Goal: Transaction & Acquisition: Purchase product/service

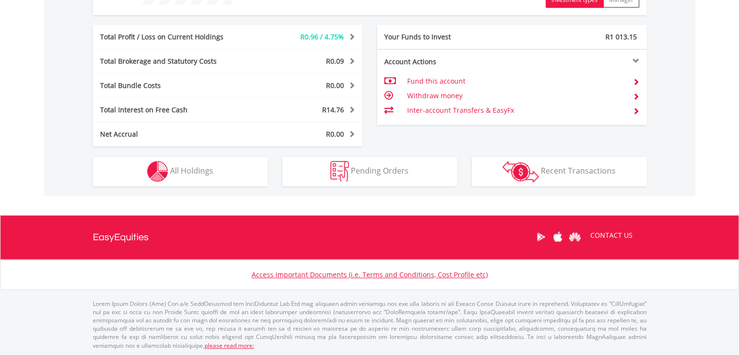
scroll to position [93, 185]
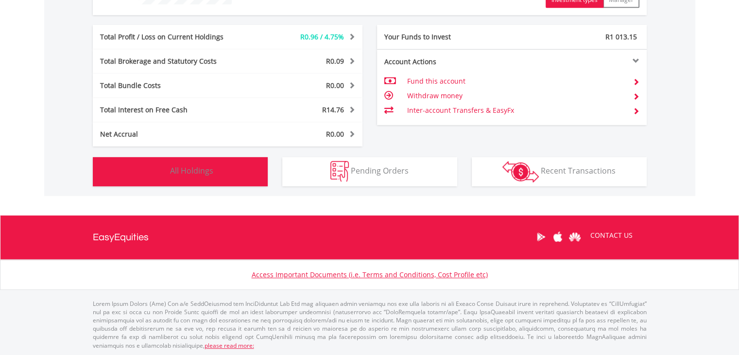
click at [168, 166] on img "button" at bounding box center [157, 171] width 21 height 21
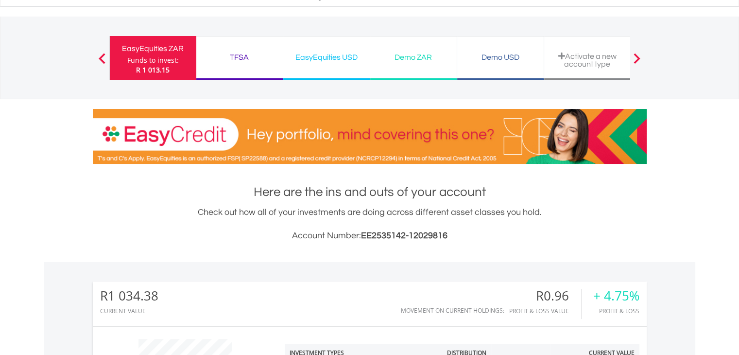
scroll to position [0, 0]
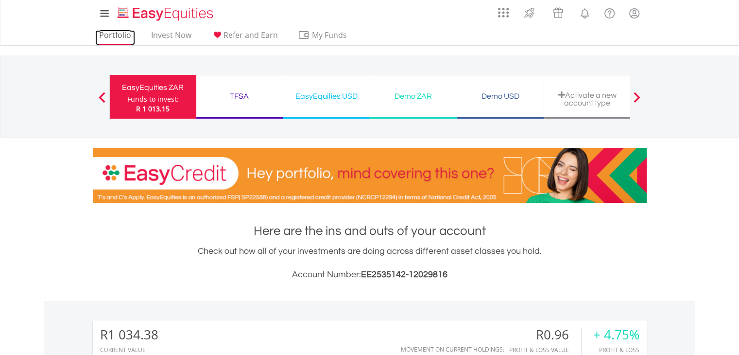
click at [111, 38] on link "Portfolio" at bounding box center [115, 37] width 40 height 15
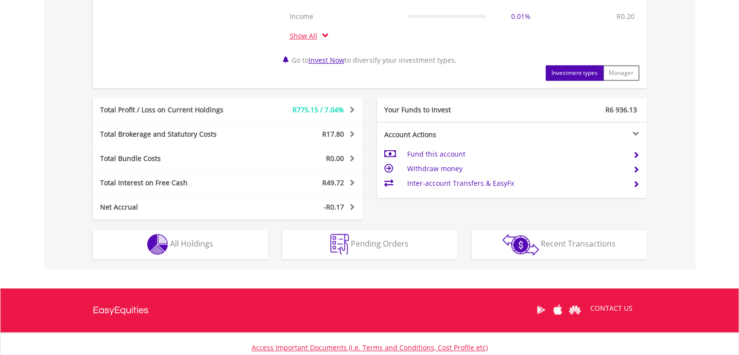
scroll to position [473, 0]
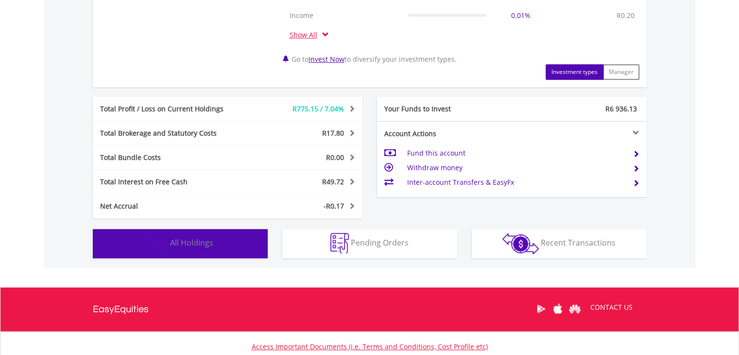
click at [191, 239] on span "All Holdings" at bounding box center [191, 242] width 43 height 11
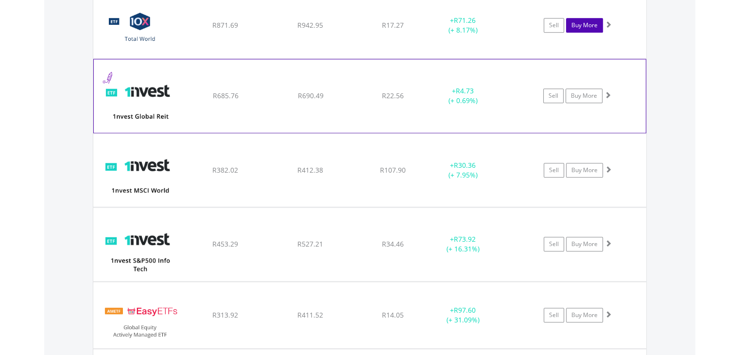
scroll to position [885, 0]
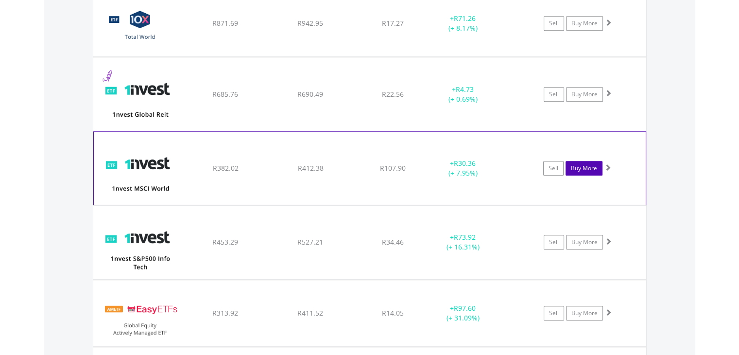
click at [590, 171] on link "Buy More" at bounding box center [584, 168] width 37 height 15
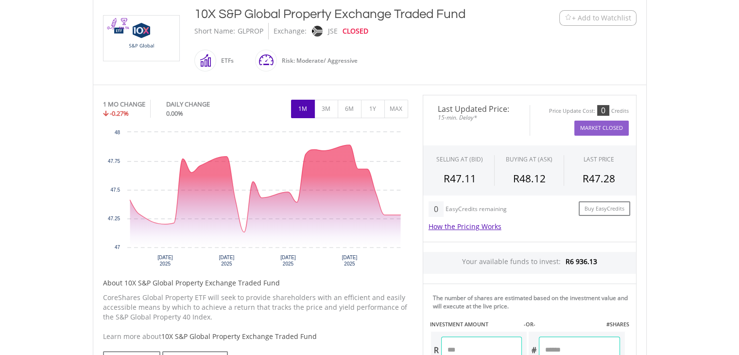
scroll to position [218, 0]
click at [327, 106] on button "3M" at bounding box center [327, 108] width 24 height 18
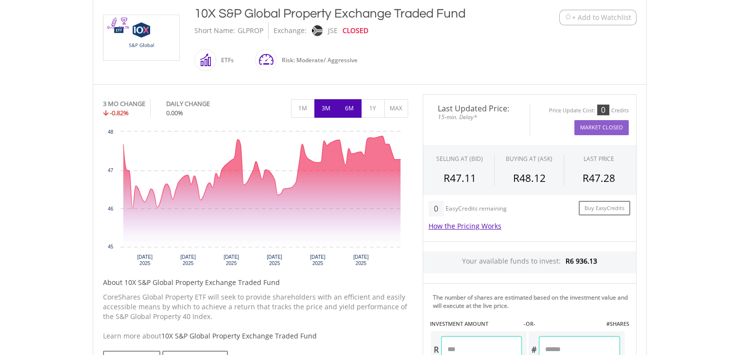
click at [348, 108] on button "6M" at bounding box center [350, 108] width 24 height 18
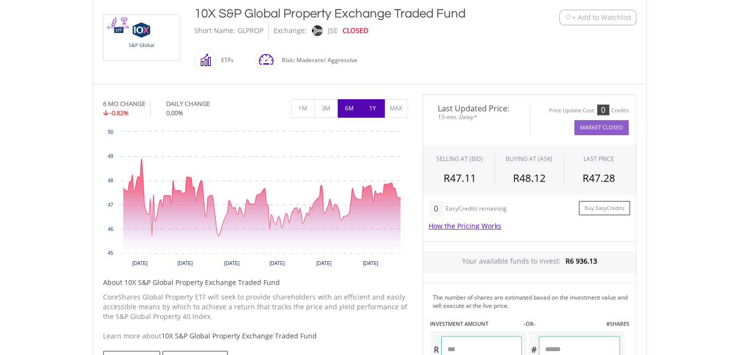
click at [369, 111] on button "1Y" at bounding box center [373, 108] width 24 height 18
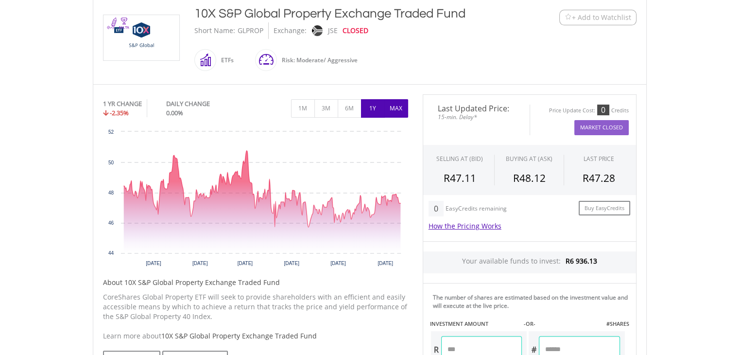
click at [387, 111] on button "MAX" at bounding box center [397, 108] width 24 height 18
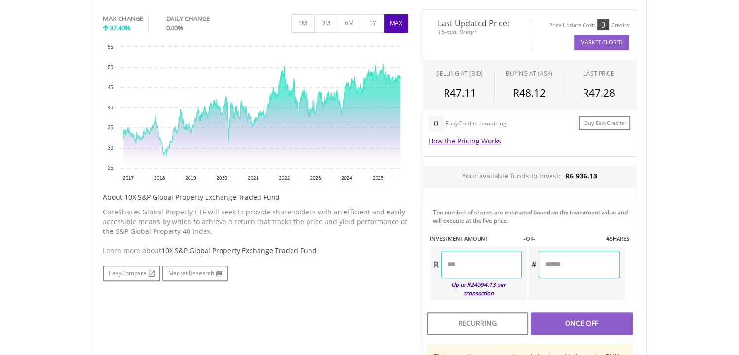
scroll to position [143, 0]
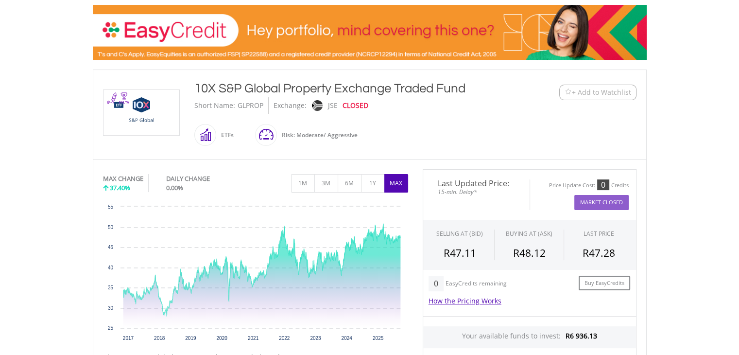
click at [509, 122] on div "﻿ 10X S&P Global Property Exchange Traded Fund 10X S&P Global Property Exchange…" at bounding box center [370, 115] width 548 height 70
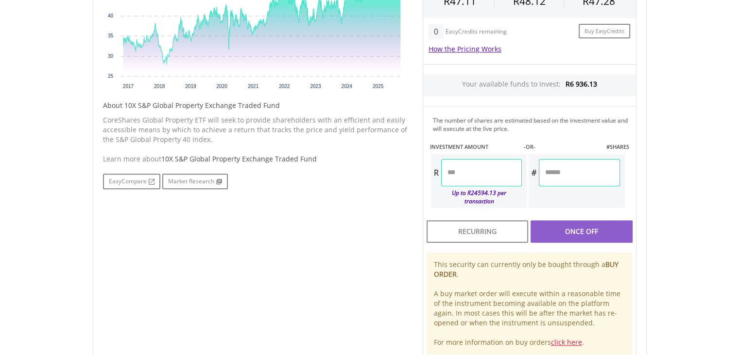
scroll to position [396, 0]
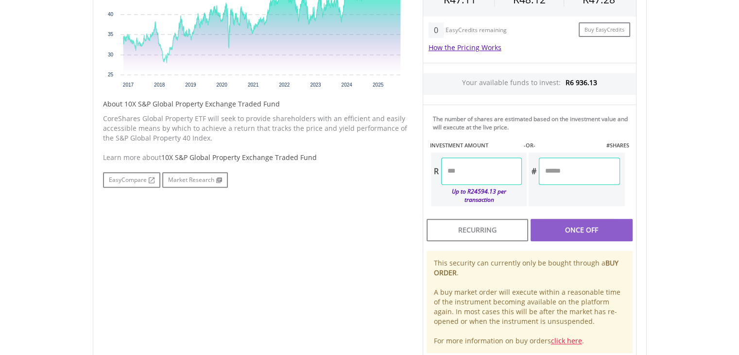
click at [575, 177] on input "number" at bounding box center [579, 171] width 81 height 27
type input "*"
type input "*****"
click at [552, 140] on div "Last Updated Price: 15-min. Delay* Price Update Cost: 0 Credits Market Closed S…" at bounding box center [530, 136] width 229 height 441
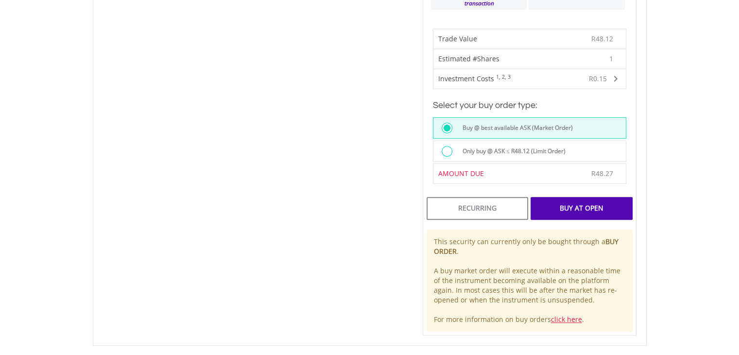
scroll to position [599, 0]
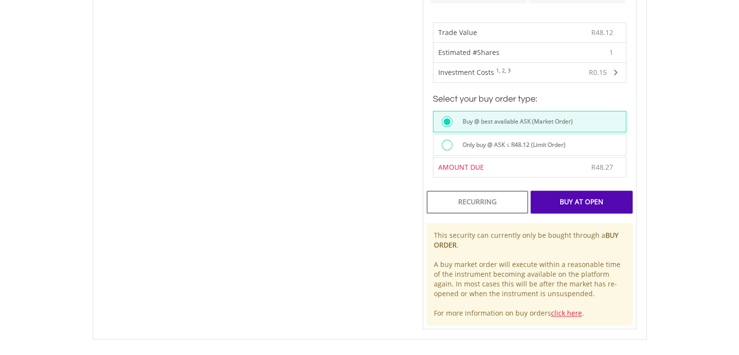
click at [507, 140] on label "Only buy @ ASK ≤ R48.12 (Limit Order)" at bounding box center [511, 145] width 109 height 11
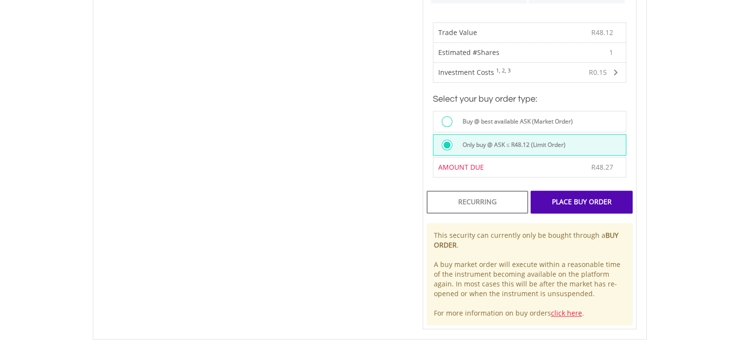
click at [558, 191] on div "Place Buy Order" at bounding box center [582, 202] width 102 height 22
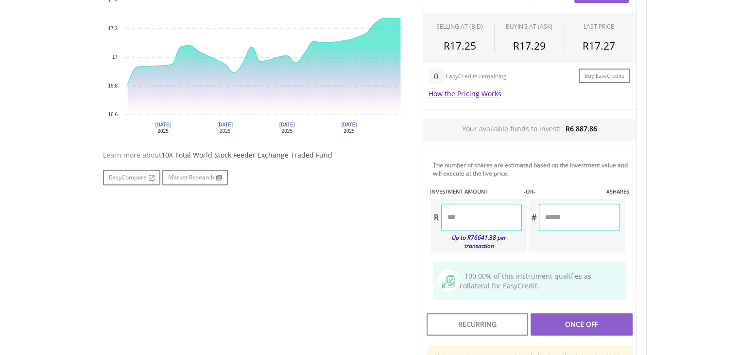
scroll to position [351, 0]
click at [569, 212] on input "number" at bounding box center [579, 216] width 81 height 27
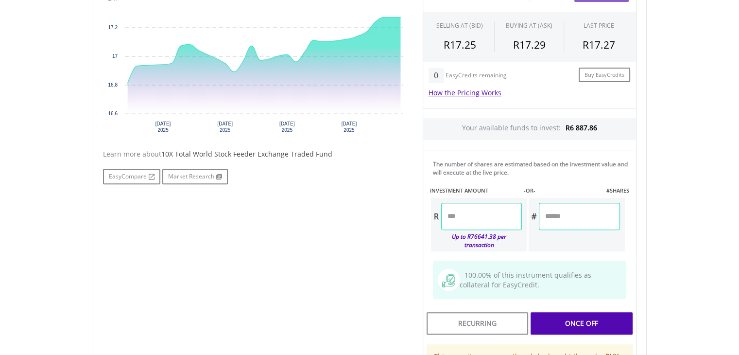
type input "*"
type input "*****"
click at [548, 136] on div "Last Updated Price: 15-min. Delay* Price Update Cost: 0 Credits Market Closed S…" at bounding box center [530, 206] width 229 height 490
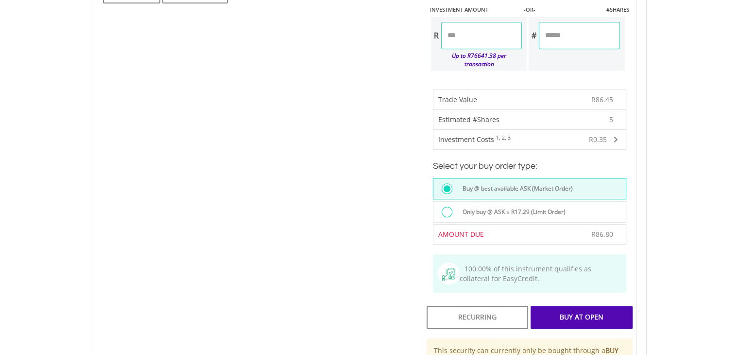
scroll to position [532, 0]
click at [501, 206] on label "Only buy @ ASK ≤ R17.29 (Limit Order)" at bounding box center [511, 211] width 109 height 11
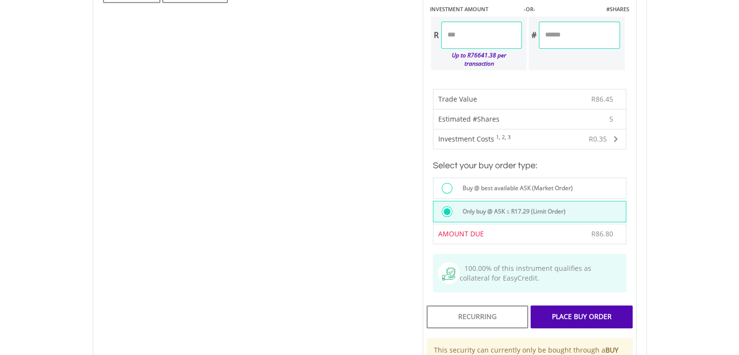
click at [570, 305] on div "Place Buy Order" at bounding box center [582, 316] width 102 height 22
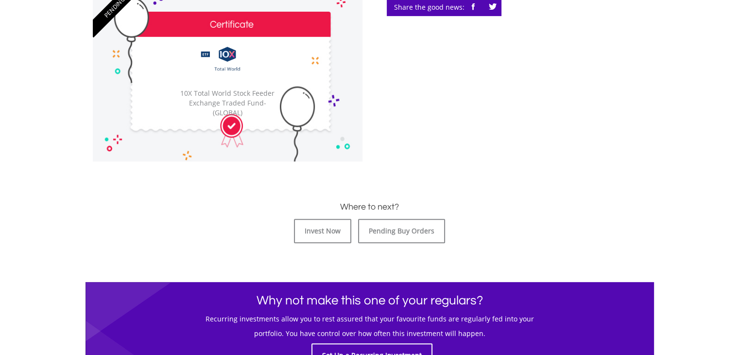
scroll to position [319, 0]
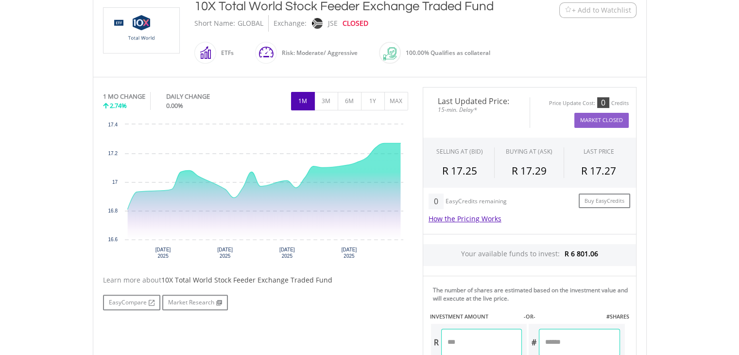
scroll to position [226, 0]
click at [369, 106] on button "1Y" at bounding box center [373, 100] width 24 height 18
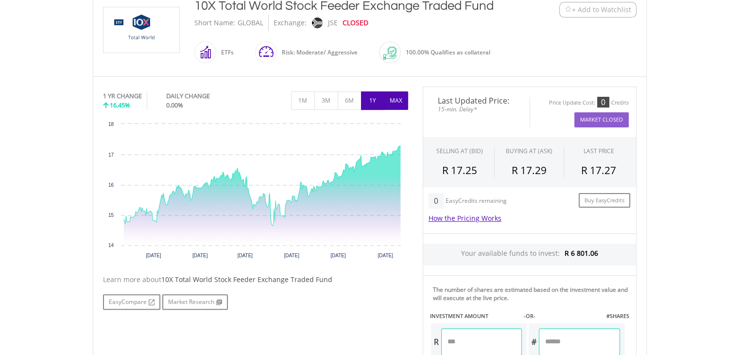
click at [406, 104] on button "MAX" at bounding box center [397, 100] width 24 height 18
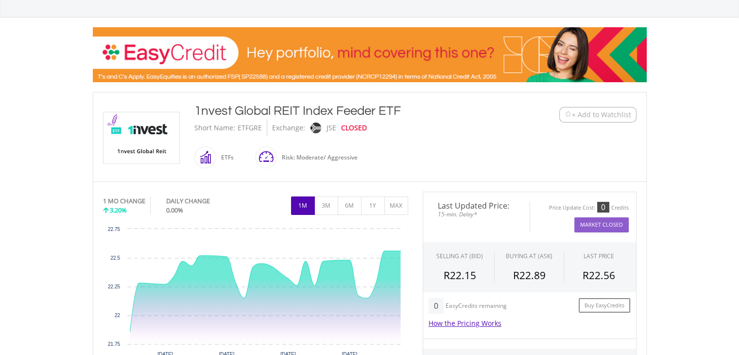
scroll to position [196, 0]
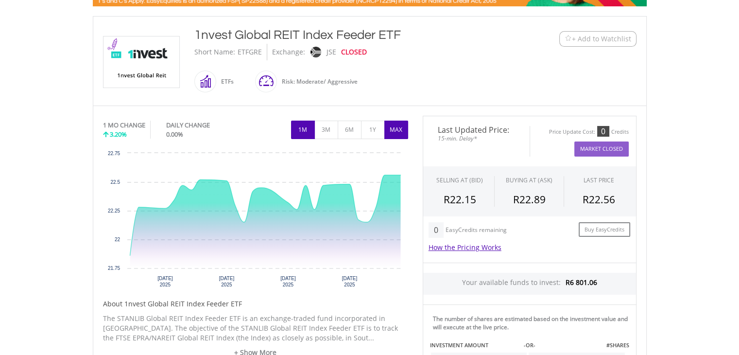
drag, startPoint x: 398, startPoint y: 125, endPoint x: 390, endPoint y: 130, distance: 9.2
click at [390, 129] on button "MAX" at bounding box center [397, 130] width 24 height 18
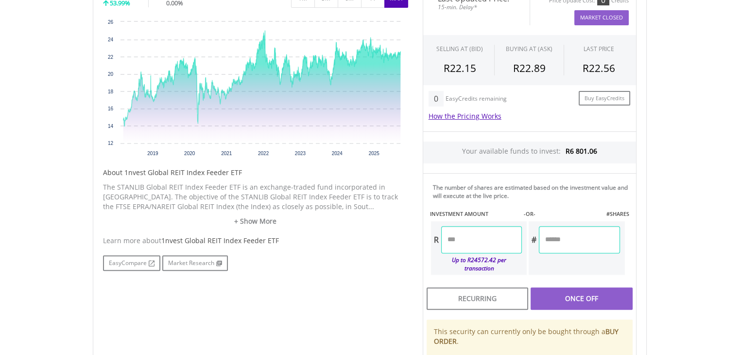
scroll to position [340, 0]
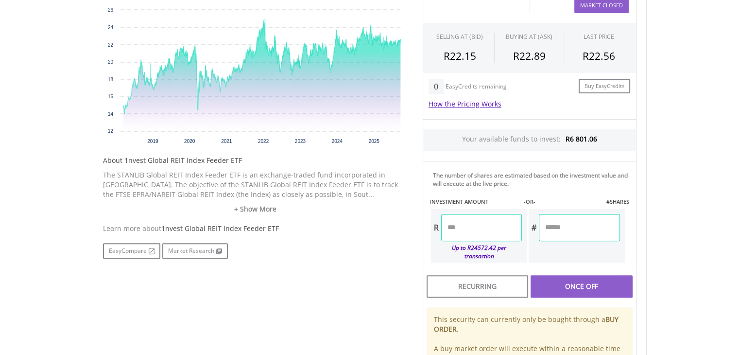
drag, startPoint x: 568, startPoint y: 229, endPoint x: 557, endPoint y: 230, distance: 11.8
click at [557, 230] on input "number" at bounding box center [579, 227] width 81 height 27
type input "*"
type input "*****"
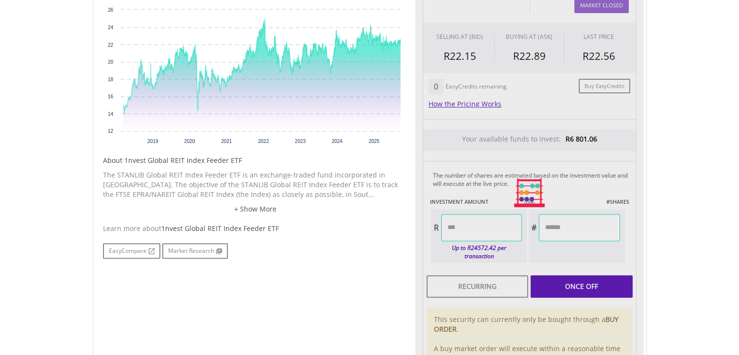
click at [503, 156] on div "Last Updated Price: 15-min. Delay* Price Update Cost: 0 Credits Market Closed S…" at bounding box center [530, 192] width 229 height 441
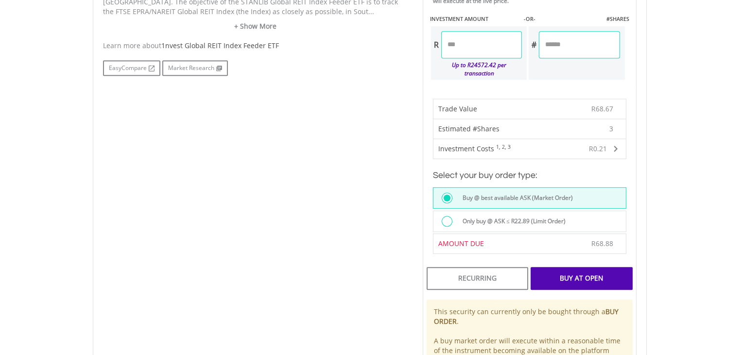
scroll to position [522, 0]
drag, startPoint x: 492, startPoint y: 204, endPoint x: 464, endPoint y: 212, distance: 29.1
click at [464, 216] on label "Only buy @ ASK ≤ R22.89 (Limit Order)" at bounding box center [511, 221] width 109 height 11
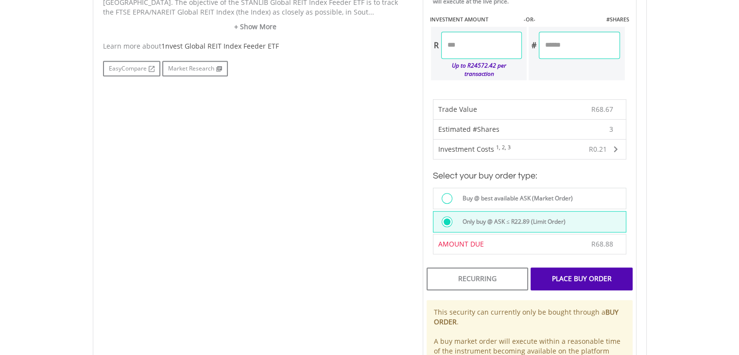
click at [464, 216] on label "Only buy @ ASK ≤ R22.89 (Limit Order)" at bounding box center [511, 221] width 109 height 11
click at [567, 267] on div "Place Buy Order" at bounding box center [582, 278] width 102 height 22
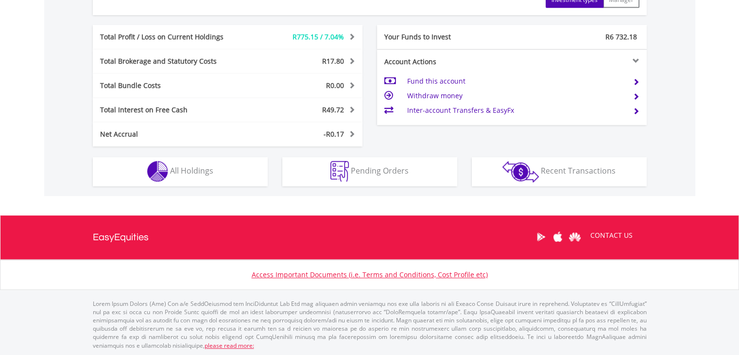
scroll to position [93, 185]
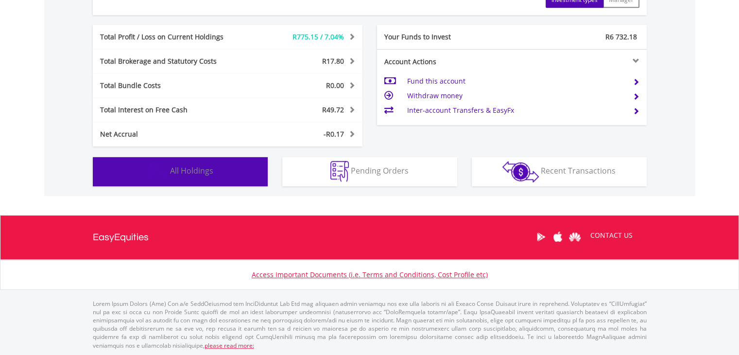
click at [165, 157] on button "Holdings All Holdings" at bounding box center [180, 171] width 175 height 29
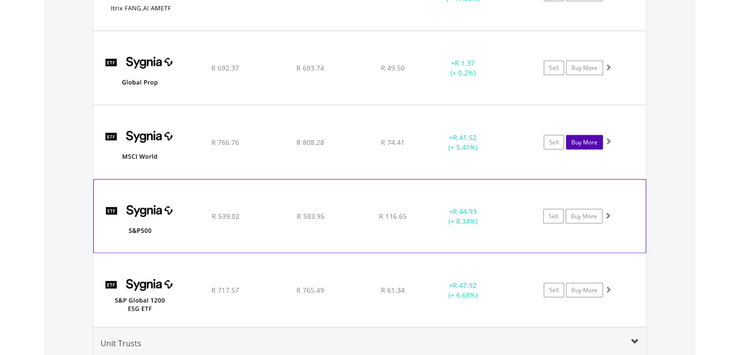
scroll to position [1832, 0]
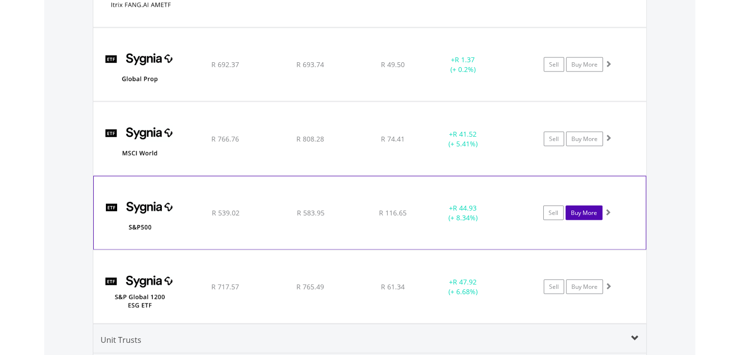
click at [584, 211] on link "Buy More" at bounding box center [584, 212] width 37 height 15
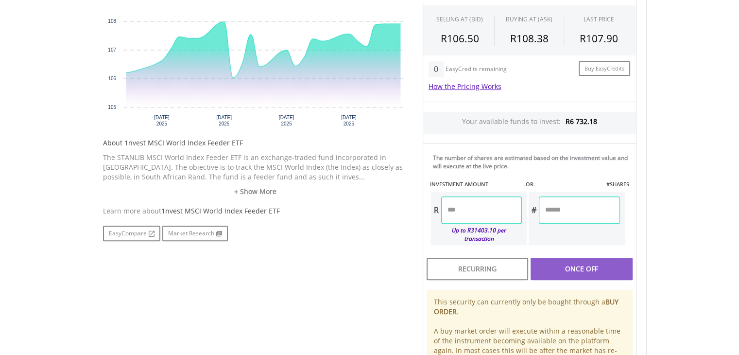
scroll to position [364, 0]
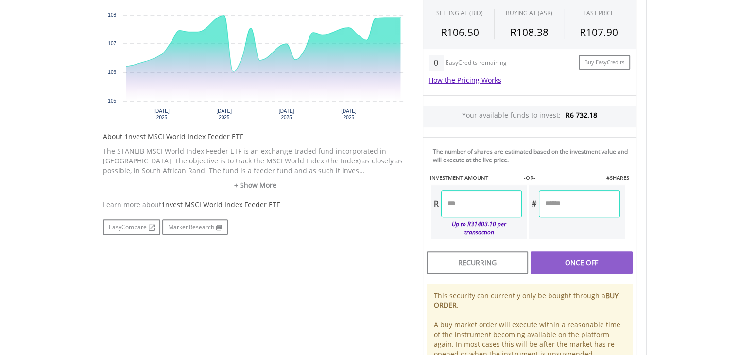
click at [578, 207] on input "number" at bounding box center [579, 203] width 81 height 27
type input "*"
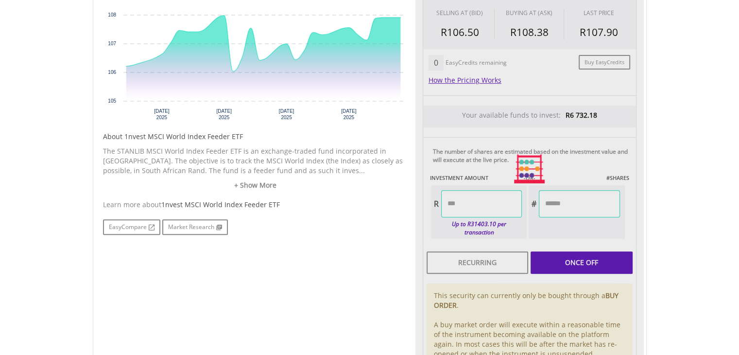
type input "******"
click at [572, 144] on div "Last Updated Price: 15-min. Delay* Price Update Cost: 0 Credits Market Closed S…" at bounding box center [530, 168] width 229 height 441
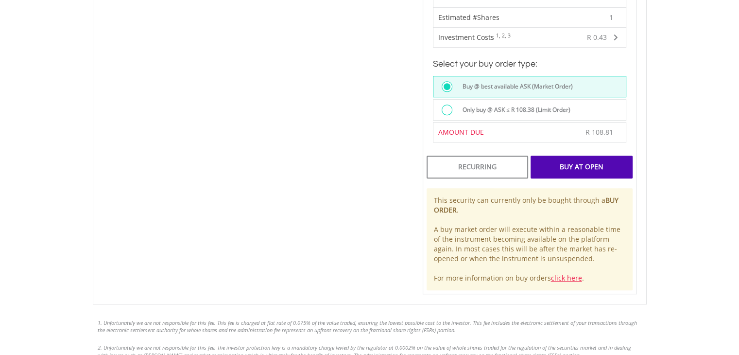
scroll to position [633, 0]
click at [510, 105] on label "Only buy @ ASK ≤ R 108.38 (Limit Order)" at bounding box center [514, 110] width 114 height 11
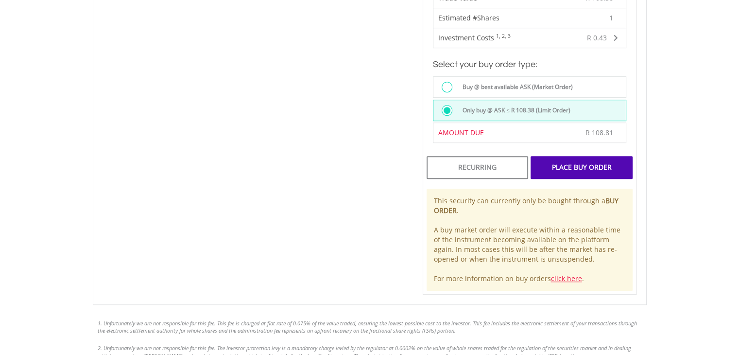
click at [583, 158] on div "Place Buy Order" at bounding box center [582, 167] width 102 height 22
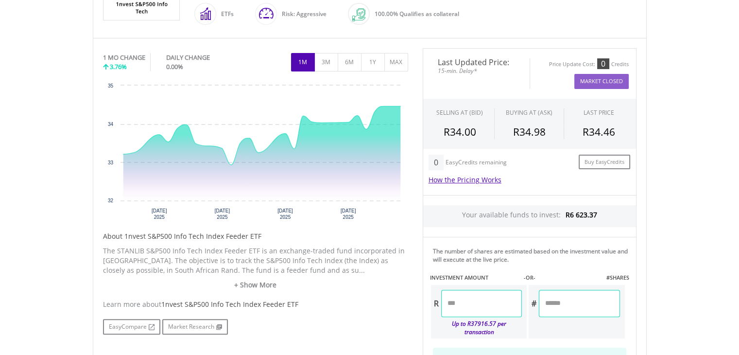
scroll to position [253, 0]
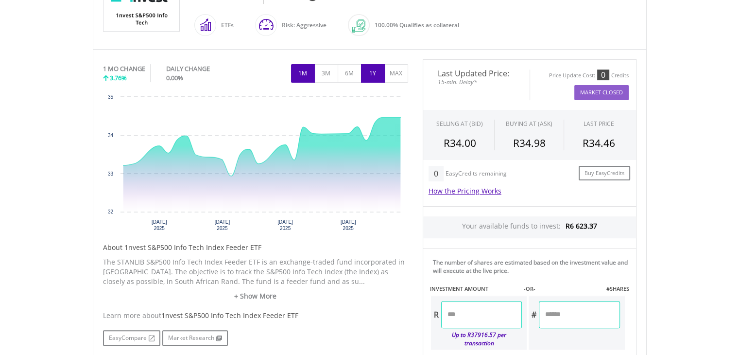
click at [369, 67] on button "1Y" at bounding box center [373, 73] width 24 height 18
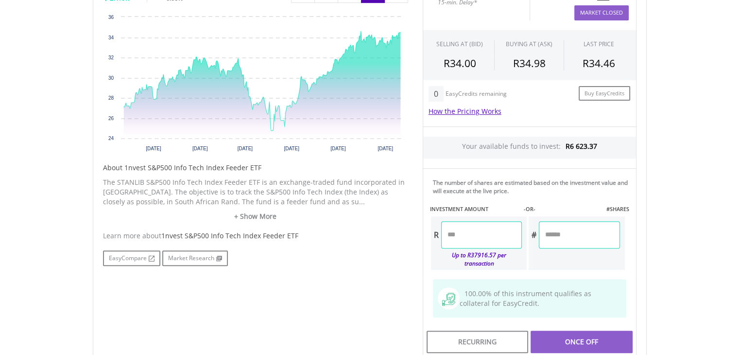
scroll to position [402, 0]
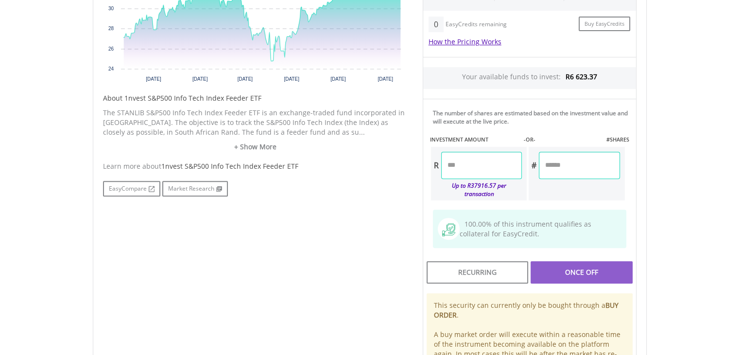
click at [579, 163] on input "number" at bounding box center [579, 165] width 81 height 27
type input "*"
click at [541, 139] on div "Last Updated Price: 15-min. Delay* Price Update Cost: 0 Credits Market Closed S…" at bounding box center [530, 155] width 229 height 490
type input "******"
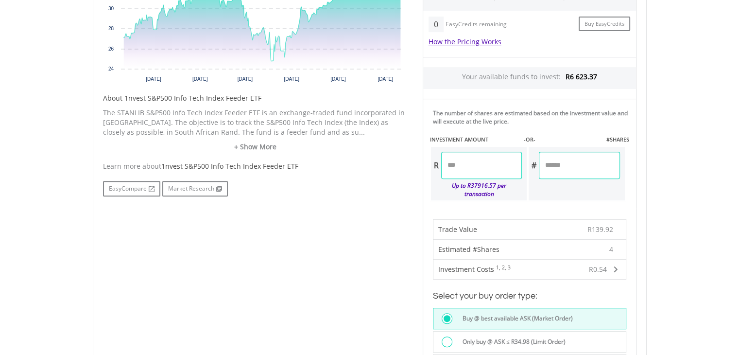
scroll to position [578, 0]
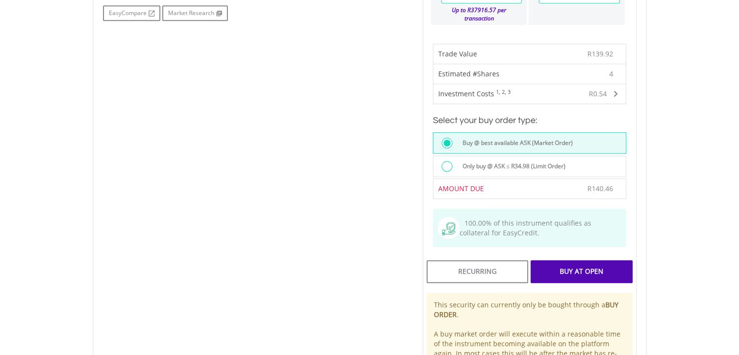
click at [487, 161] on label "Only buy @ ASK ≤ R34.98 (Limit Order)" at bounding box center [511, 166] width 109 height 11
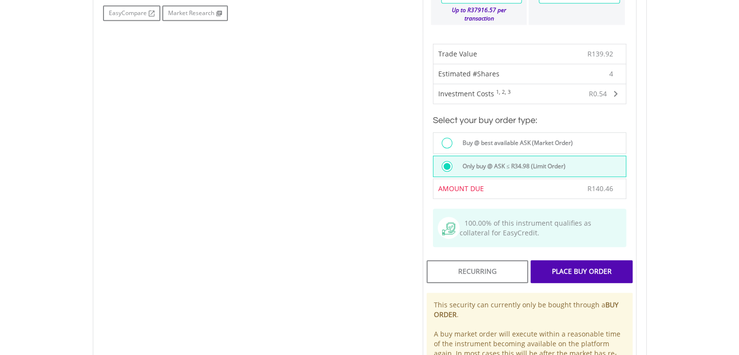
click at [581, 260] on div "Place Buy Order" at bounding box center [582, 271] width 102 height 22
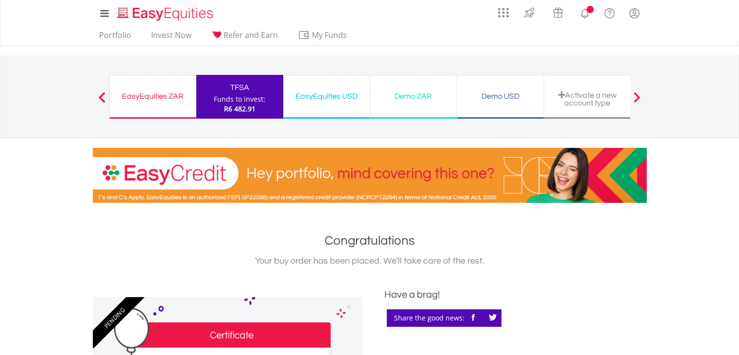
scroll to position [146, 0]
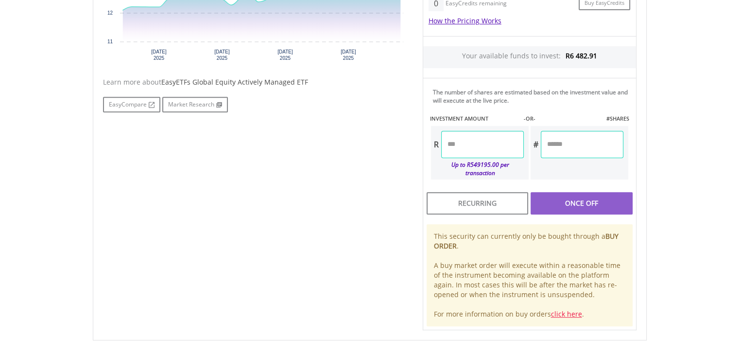
scroll to position [423, 0]
click at [610, 158] on div at bounding box center [577, 164] width 93 height 13
click at [597, 146] on input "number" at bounding box center [582, 143] width 83 height 27
type input "*"
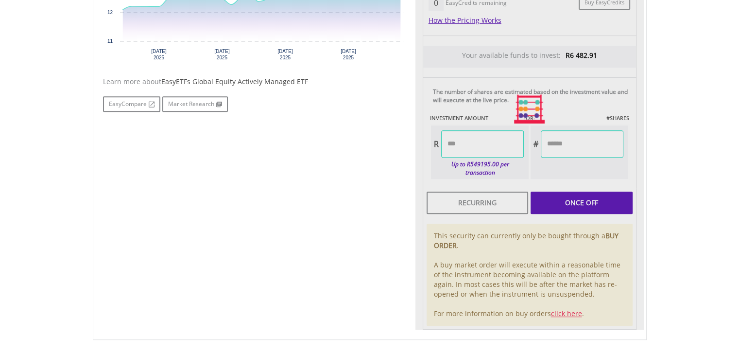
type input "*****"
click at [557, 112] on div "Last Updated Price: 15-min. Delay* Price Update Cost: 0 Credits Market Closed S…" at bounding box center [530, 109] width 229 height 441
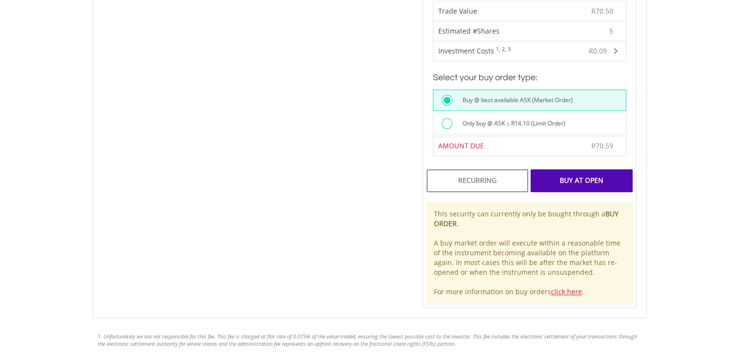
scroll to position [620, 0]
click at [536, 119] on label "Only buy @ ASK ≤ R14.10 (Limit Order)" at bounding box center [511, 124] width 109 height 11
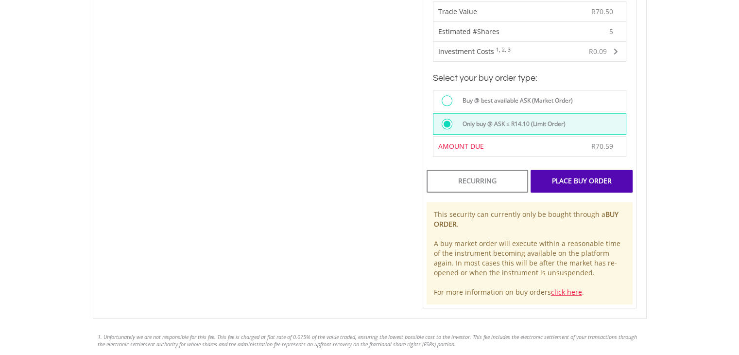
click at [587, 170] on div "Place Buy Order" at bounding box center [582, 181] width 102 height 22
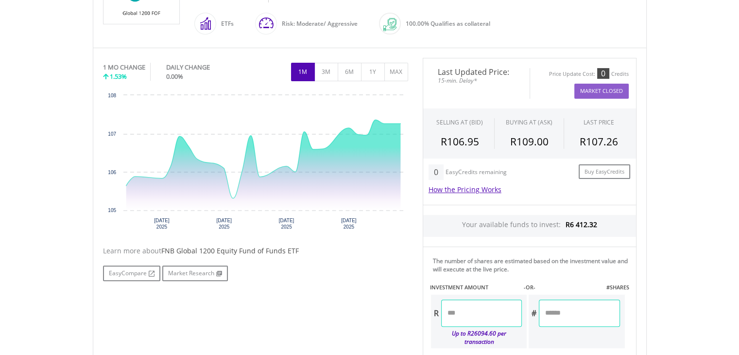
scroll to position [255, 0]
click at [424, 87] on div "Last Updated Price: 15-min. Delay* Price Update Cost: 0 Credits Market Closed" at bounding box center [530, 82] width 214 height 51
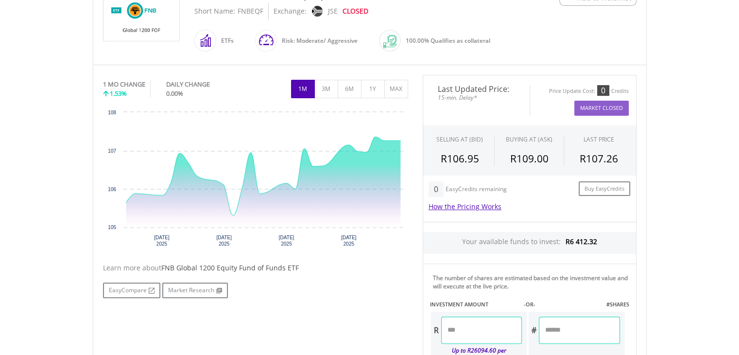
scroll to position [277, 0]
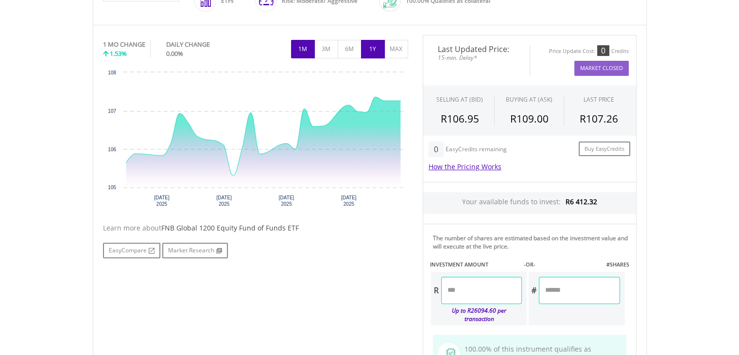
click at [369, 51] on button "1Y" at bounding box center [373, 49] width 24 height 18
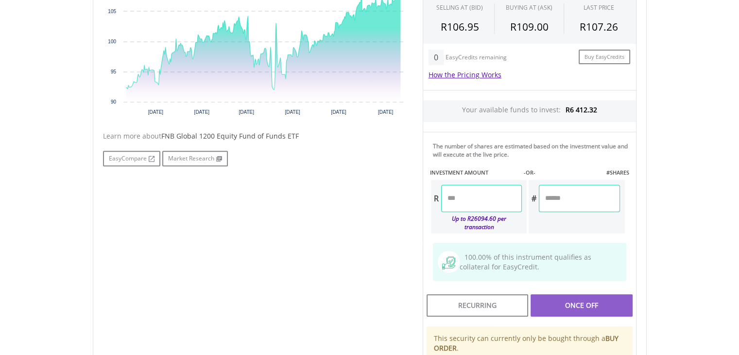
scroll to position [369, 0]
click at [554, 193] on input "number" at bounding box center [579, 198] width 81 height 27
type input "***"
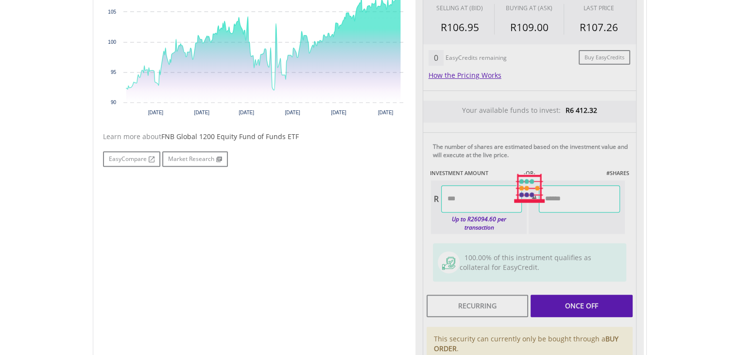
type input "*****"
click at [557, 160] on div "Last Updated Price: 15-min. Delay* Price Update Cost: 0 Credits Market Closed S…" at bounding box center [530, 189] width 229 height 490
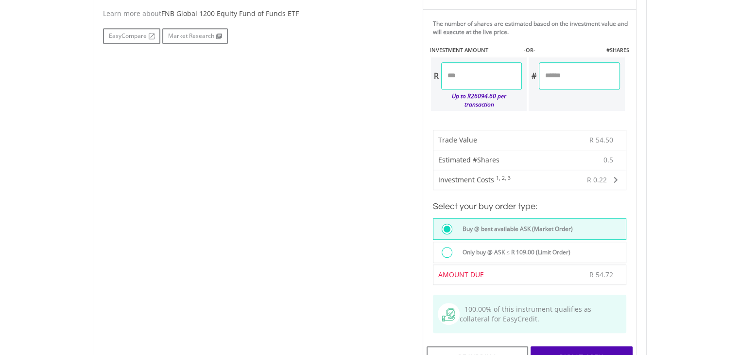
scroll to position [491, 0]
click at [501, 247] on label "Only buy @ ASK ≤ R 109.00 (Limit Order)" at bounding box center [514, 252] width 114 height 11
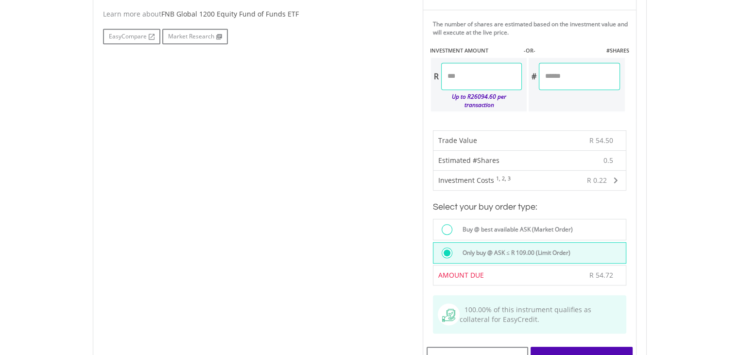
scroll to position [569, 0]
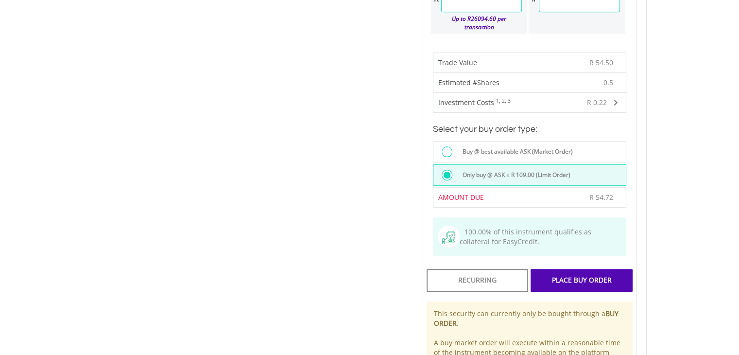
click at [560, 269] on div "Place Buy Order" at bounding box center [582, 280] width 102 height 22
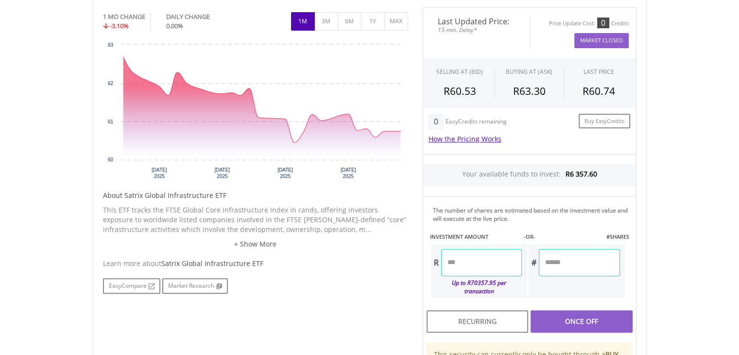
scroll to position [315, 0]
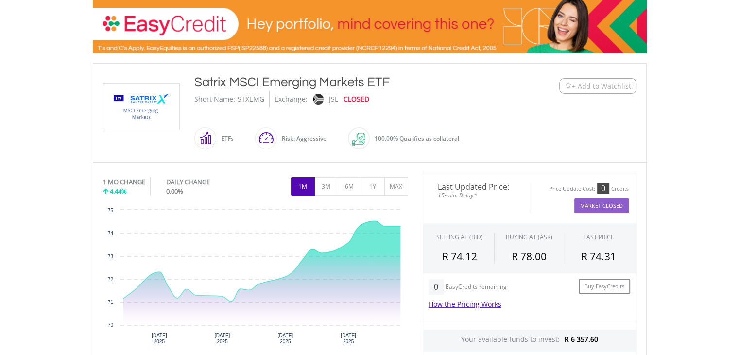
scroll to position [148, 0]
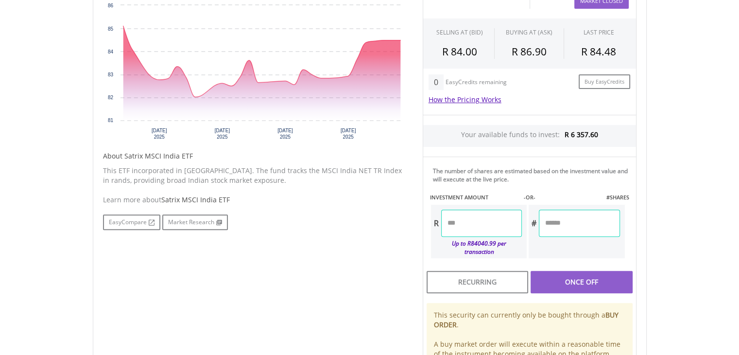
scroll to position [354, 0]
click at [583, 222] on input "number" at bounding box center [579, 223] width 81 height 27
type input "*"
type input "*****"
click at [558, 183] on div "Last Updated Price: 15-min. Delay* Price Update Cost: 0 Credits Market Closed S…" at bounding box center [530, 188] width 229 height 441
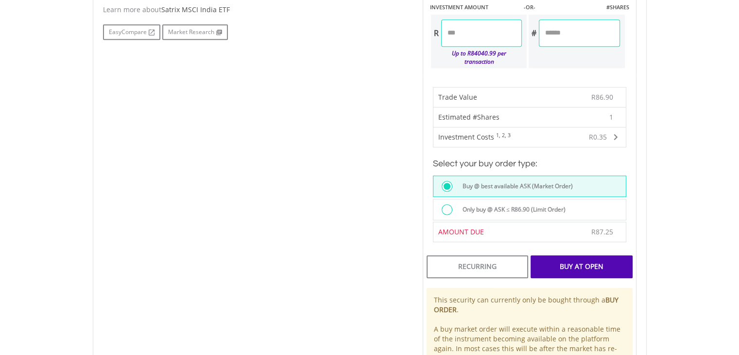
scroll to position [545, 0]
click at [496, 204] on label "Only buy @ ASK ≤ R86.90 (Limit Order)" at bounding box center [511, 209] width 109 height 11
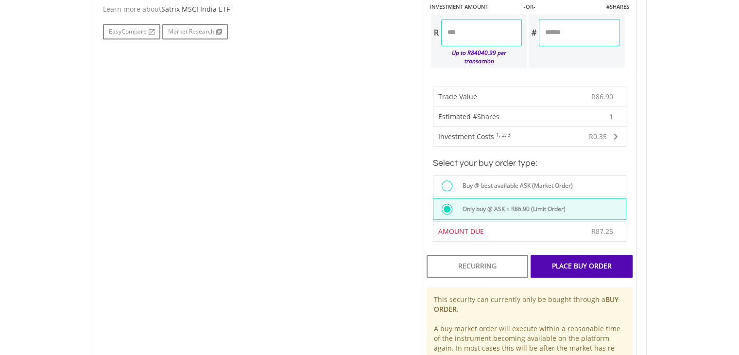
click at [576, 255] on div "Place Buy Order" at bounding box center [582, 266] width 102 height 22
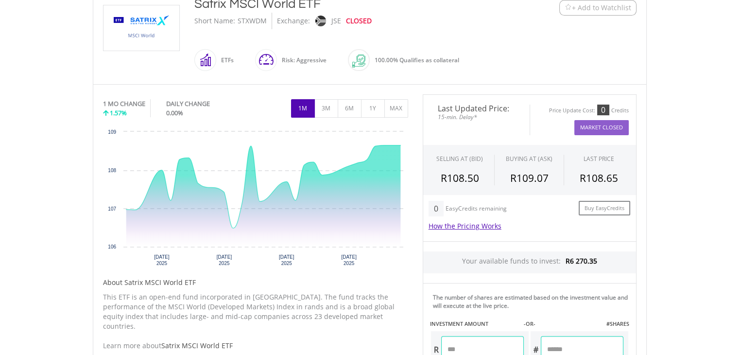
scroll to position [233, 0]
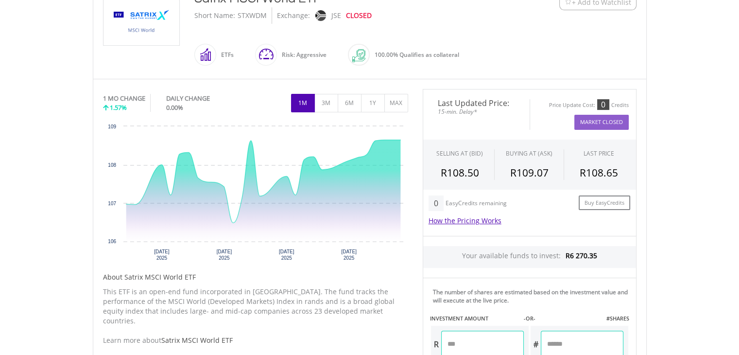
click at [557, 339] on input "number" at bounding box center [582, 344] width 83 height 27
type input "*"
type input "******"
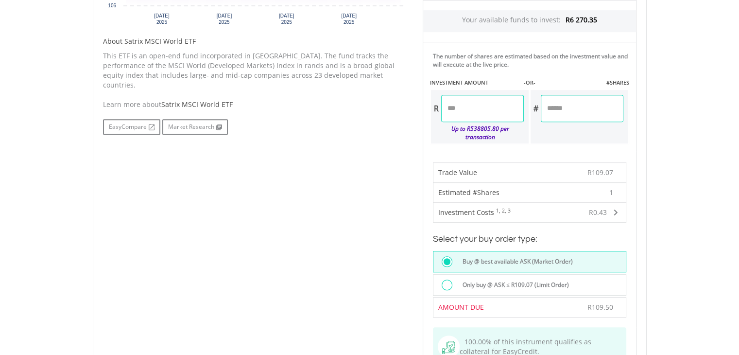
scroll to position [479, 0]
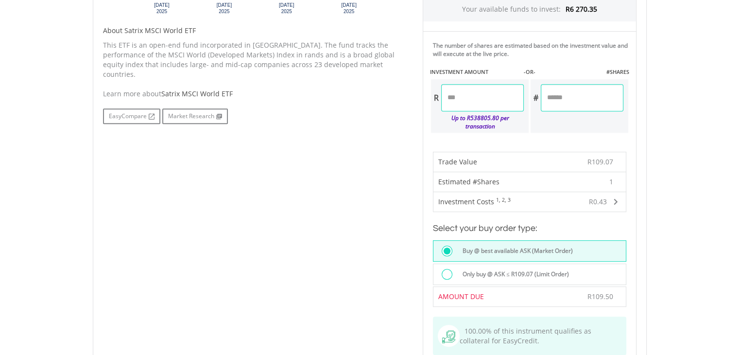
click at [535, 264] on div "Only buy @ ASK ≤ R109.07 (Limit Order)" at bounding box center [529, 274] width 193 height 21
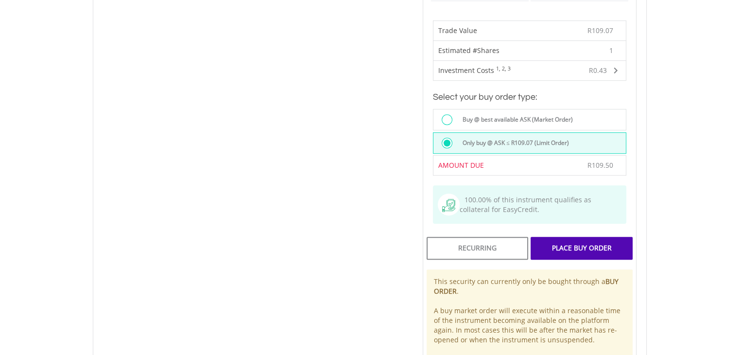
scroll to position [611, 0]
click at [554, 237] on div "Place Buy Order" at bounding box center [582, 248] width 102 height 22
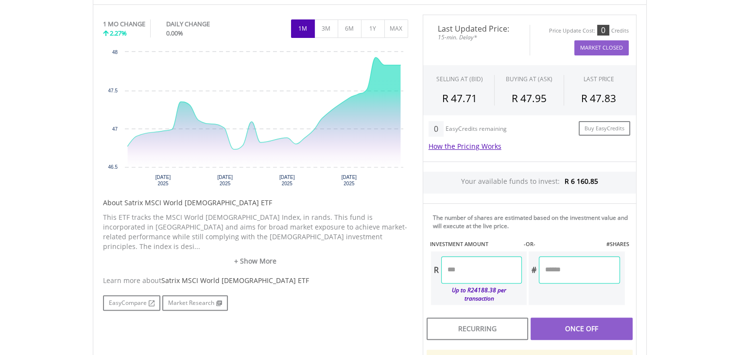
scroll to position [298, 0]
click at [566, 269] on input "number" at bounding box center [579, 269] width 81 height 27
type input "*"
type input "******"
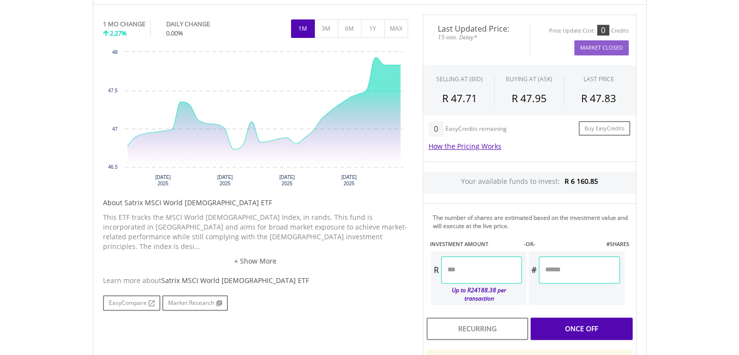
click at [537, 207] on div "Last Updated Price: 15-min. Delay* Price Update Cost: 0 Credits Market Closed S…" at bounding box center [530, 235] width 229 height 441
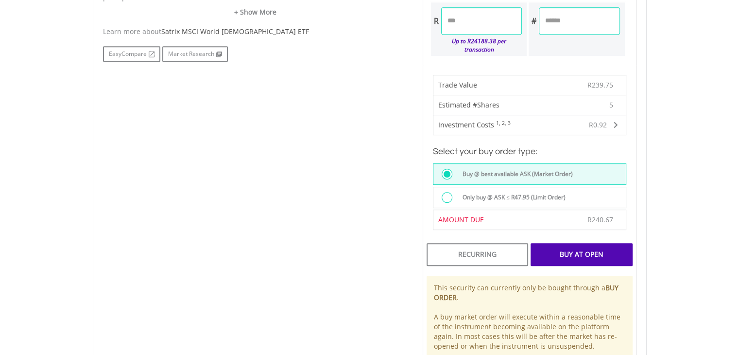
scroll to position [556, 0]
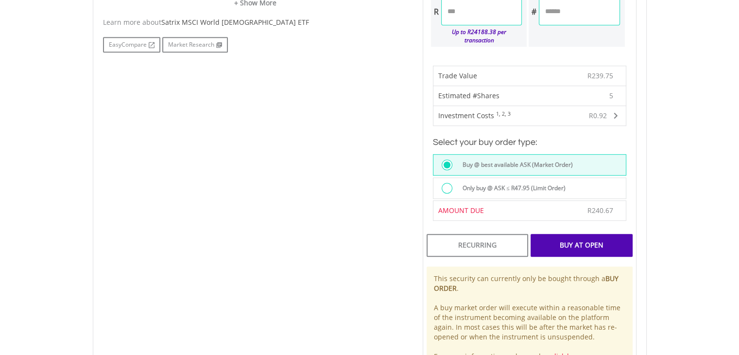
click at [523, 183] on label "Only buy @ ASK ≤ R47.95 (Limit Order)" at bounding box center [511, 188] width 109 height 11
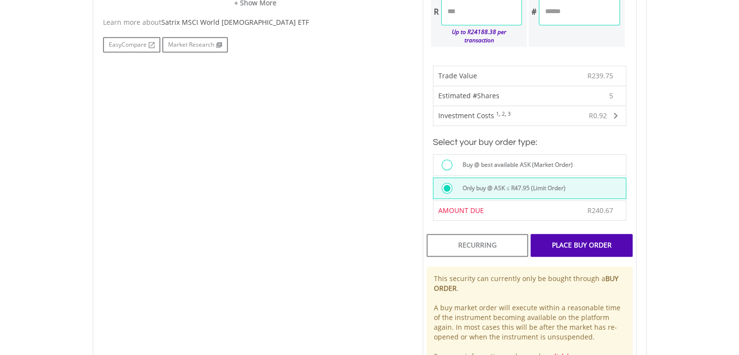
click at [580, 234] on div "Place Buy Order" at bounding box center [582, 245] width 102 height 22
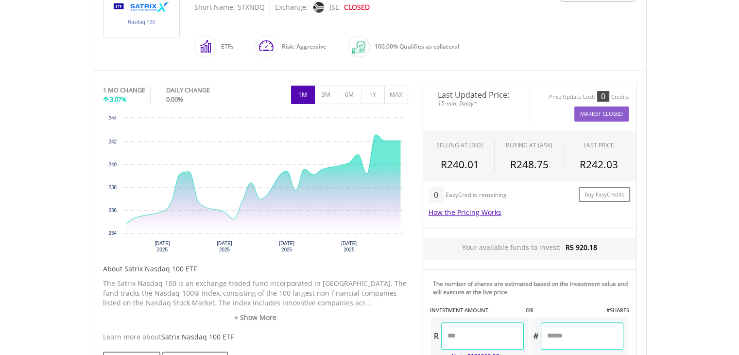
scroll to position [241, 0]
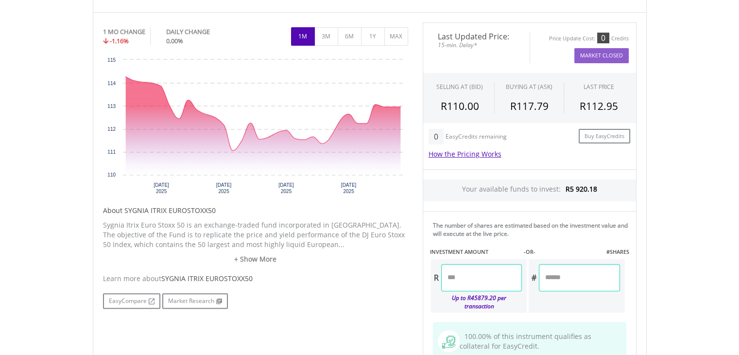
scroll to position [299, 0]
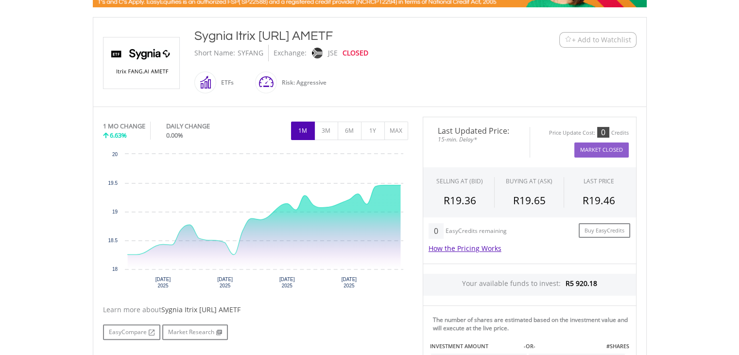
scroll to position [202, 0]
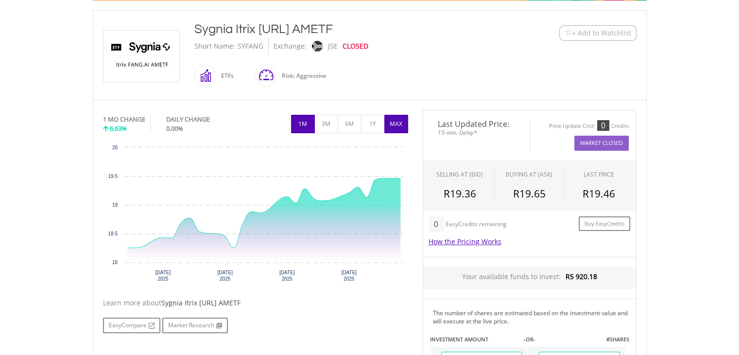
click at [395, 126] on button "MAX" at bounding box center [397, 124] width 24 height 18
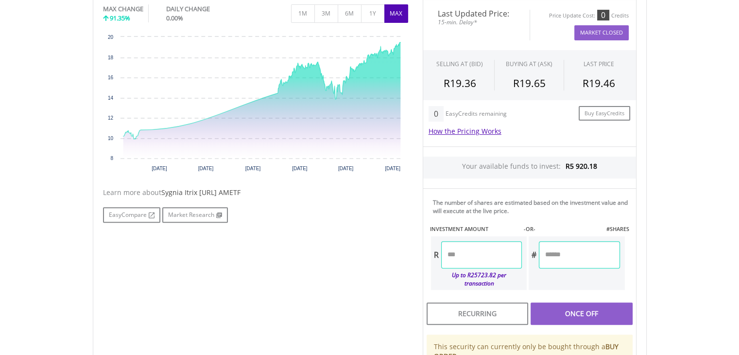
scroll to position [319, 0]
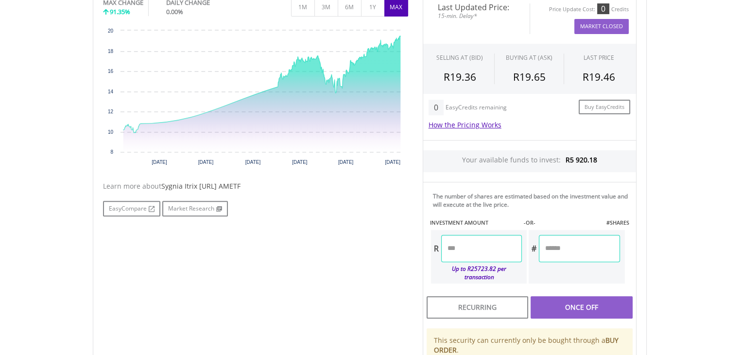
click at [577, 249] on input "number" at bounding box center [579, 248] width 81 height 27
type input "*"
type input "*****"
click at [564, 197] on div "Last Updated Price: 15-min. Delay* Price Update Cost: 0 Credits Market Closed S…" at bounding box center [530, 213] width 229 height 441
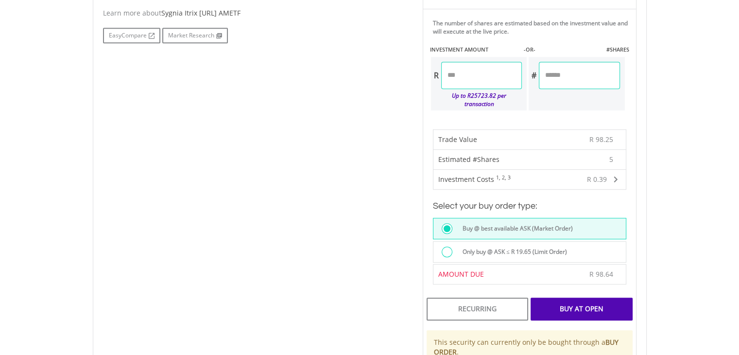
scroll to position [519, 0]
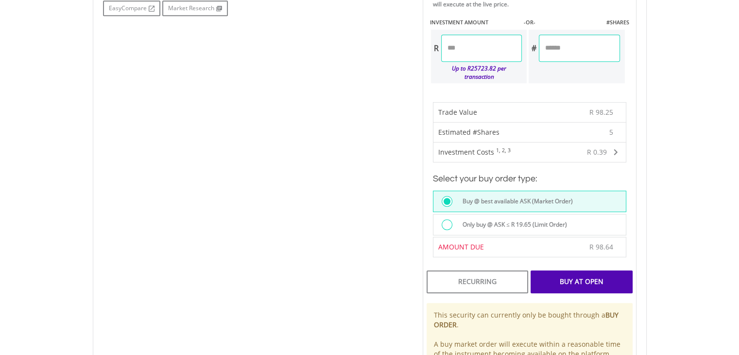
click at [499, 222] on div "Only buy @ ASK ≤ R 19.65 (Limit Order)" at bounding box center [529, 224] width 193 height 21
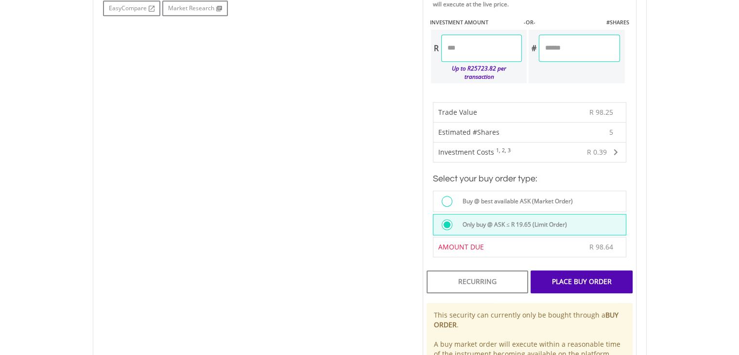
click at [564, 270] on div "Place Buy Order" at bounding box center [582, 281] width 102 height 22
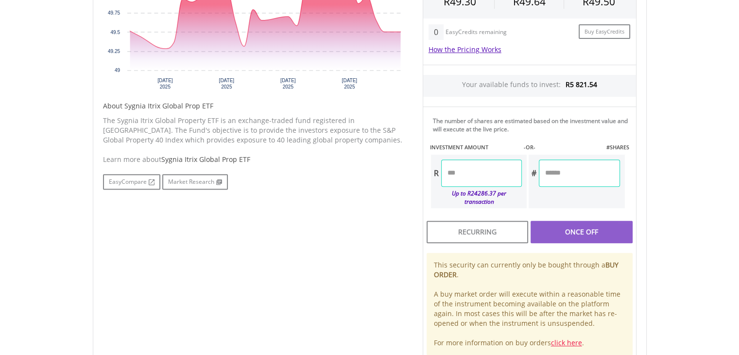
scroll to position [395, 0]
click at [570, 167] on input "number" at bounding box center [579, 172] width 81 height 27
type input "*"
type input "******"
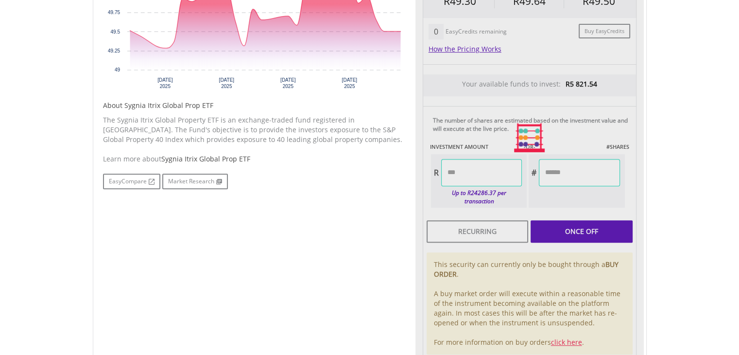
click at [546, 129] on div "Last Updated Price: 15-min. Delay* Price Update Cost: 0 Credits Market Closed S…" at bounding box center [530, 137] width 229 height 441
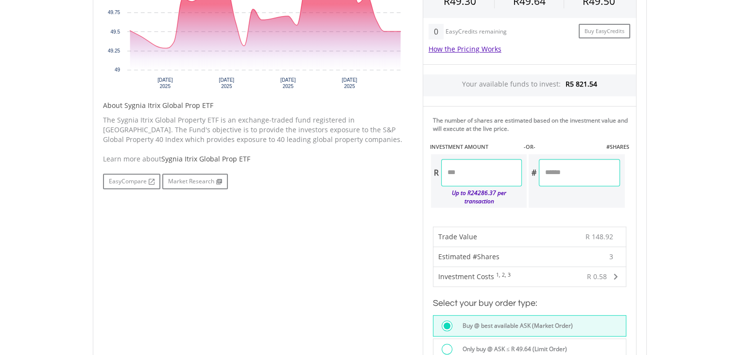
scroll to position [504, 0]
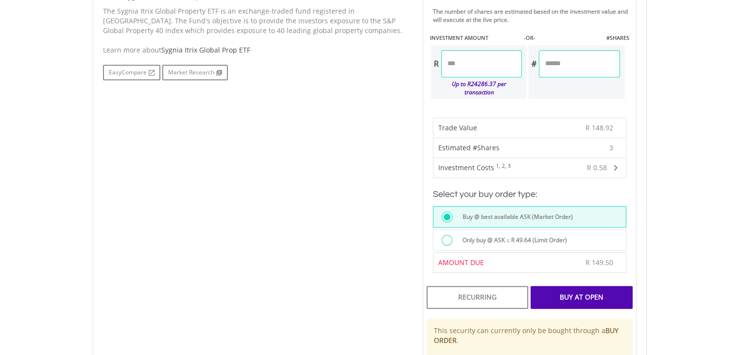
click at [502, 235] on label "Only buy @ ASK ≤ R 49.64 (Limit Order)" at bounding box center [512, 240] width 110 height 11
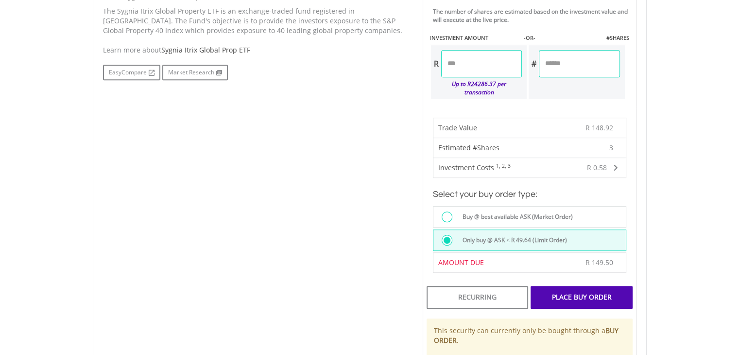
click at [563, 286] on div "Place Buy Order" at bounding box center [582, 297] width 102 height 22
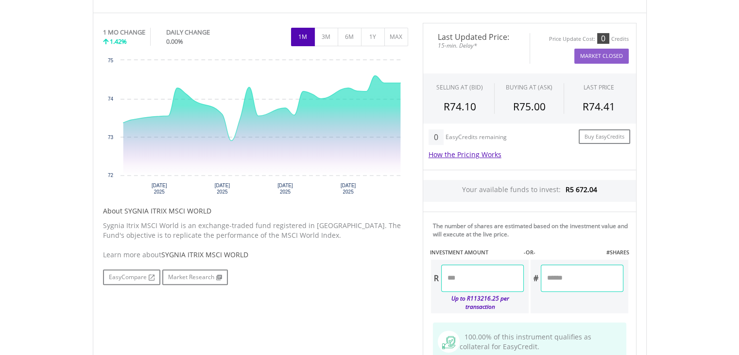
scroll to position [288, 0]
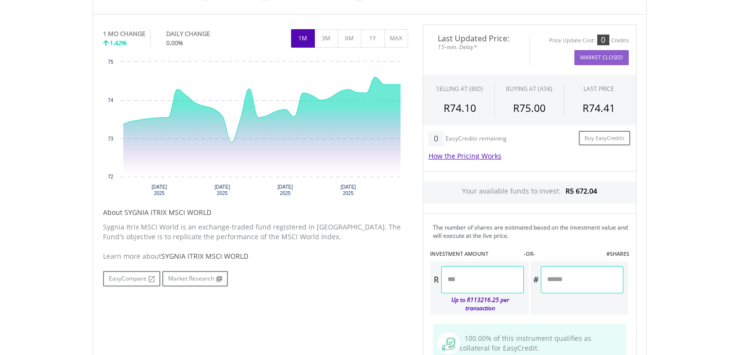
click at [570, 291] on div "#" at bounding box center [577, 279] width 93 height 27
type input "*"
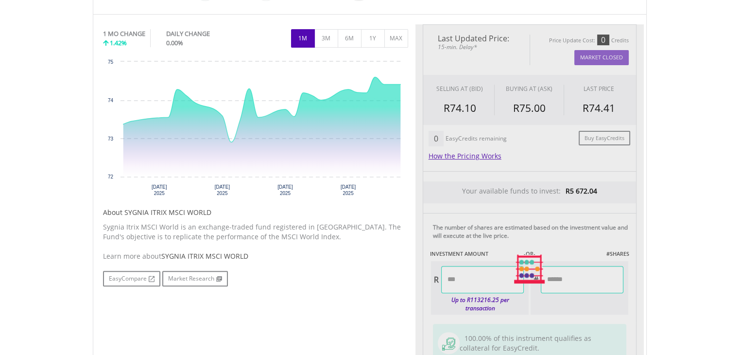
type input "******"
click at [525, 217] on div "Last Updated Price: 15-min. Delay* Price Update Cost: 0 Credits Market Closed S…" at bounding box center [530, 269] width 229 height 490
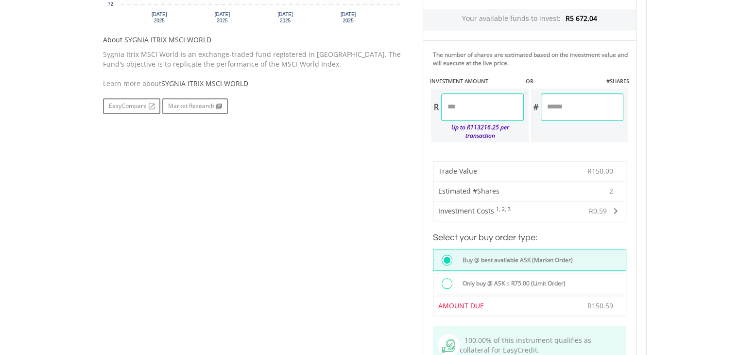
scroll to position [461, 0]
click at [508, 279] on div "Only buy @ ASK ≤ R75.00 (Limit Order)" at bounding box center [541, 284] width 169 height 13
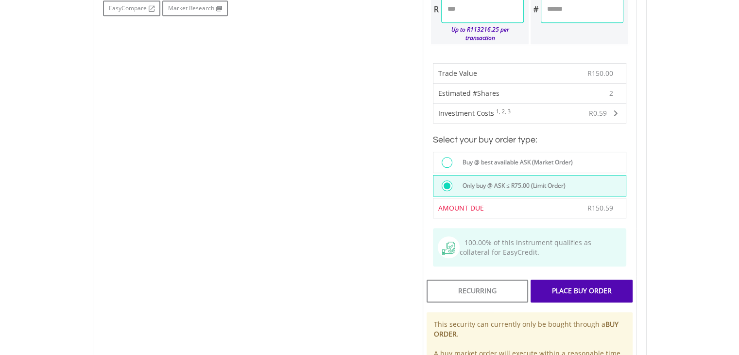
scroll to position [560, 0]
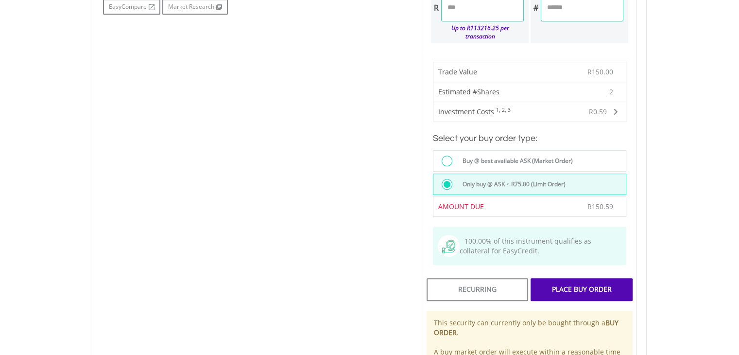
click at [562, 281] on div "Place Buy Order" at bounding box center [582, 289] width 102 height 22
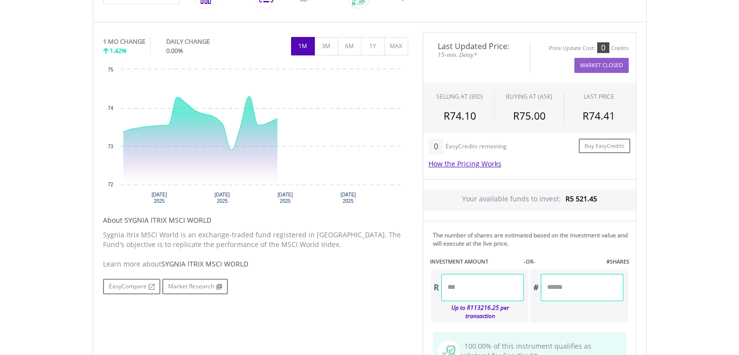
scroll to position [282, 0]
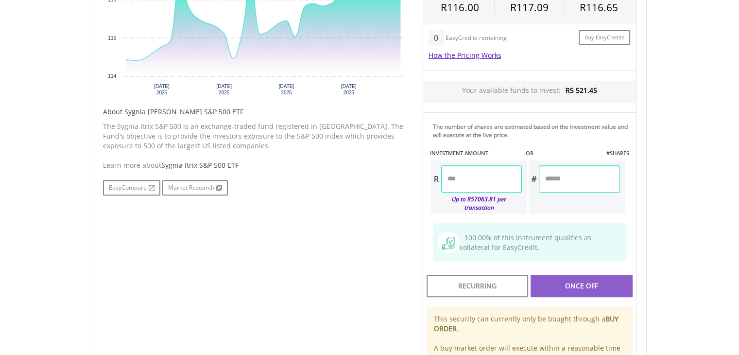
scroll to position [390, 0]
click at [568, 182] on input "number" at bounding box center [579, 177] width 81 height 27
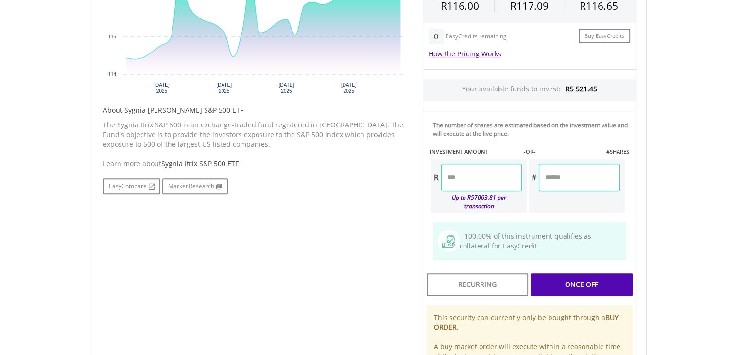
type input "*"
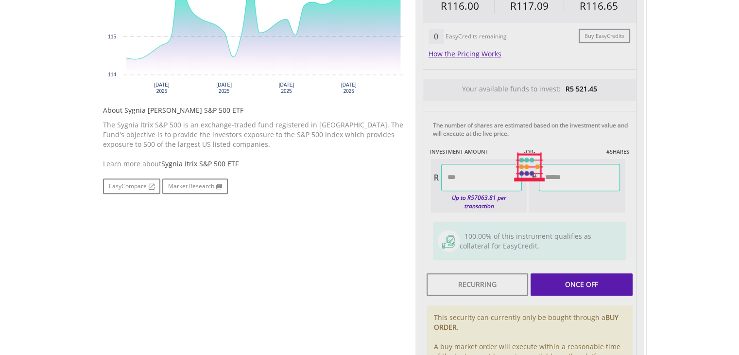
type input "******"
click at [552, 144] on div "Last Updated Price: 15-min. Delay* Price Update Cost: 0 Credits Market Closed S…" at bounding box center [530, 167] width 229 height 490
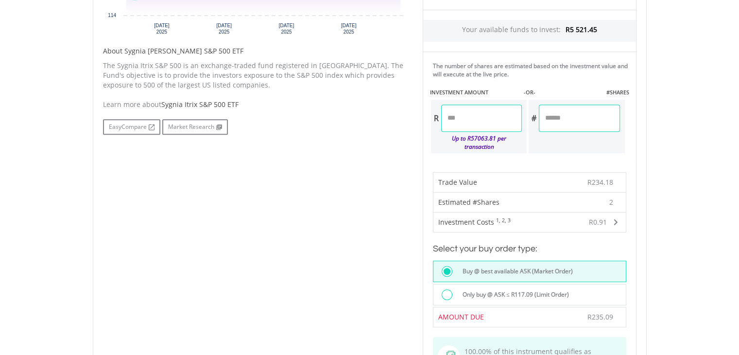
scroll to position [492, 0]
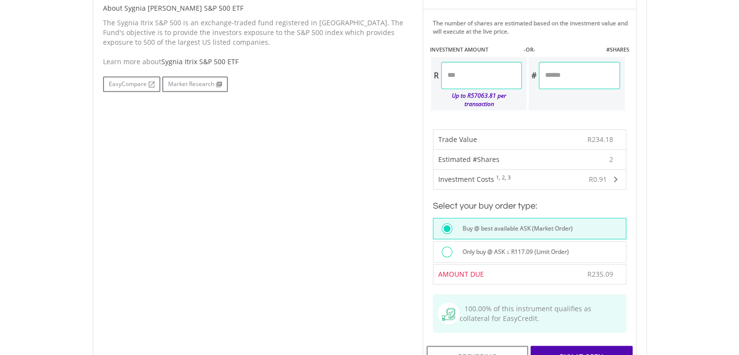
click at [490, 246] on label "Only buy @ ASK ≤ R117.09 (Limit Order)" at bounding box center [513, 251] width 112 height 11
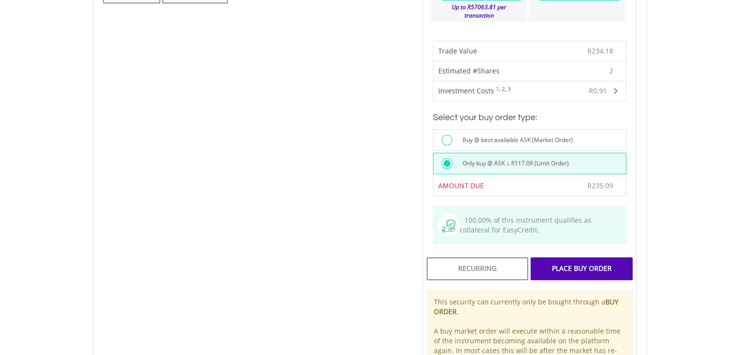
scroll to position [586, 0]
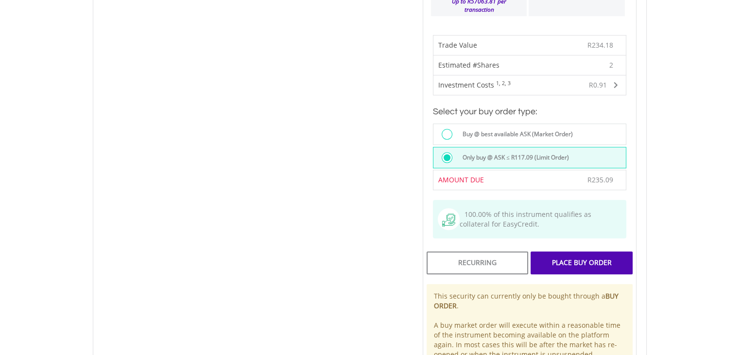
click at [576, 251] on div "Place Buy Order" at bounding box center [582, 262] width 102 height 22
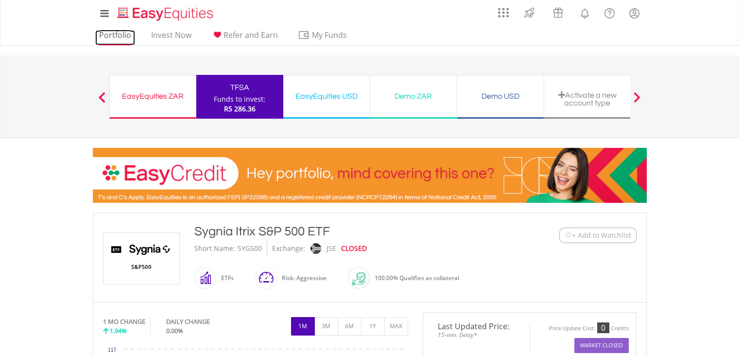
click at [106, 37] on link "Portfolio" at bounding box center [115, 37] width 40 height 15
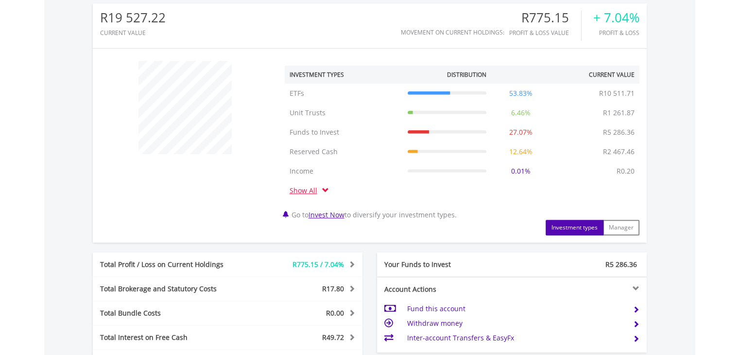
scroll to position [545, 0]
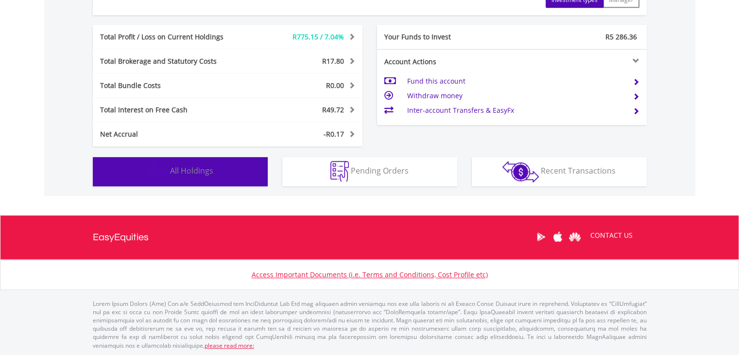
click at [177, 165] on span "All Holdings" at bounding box center [191, 170] width 43 height 11
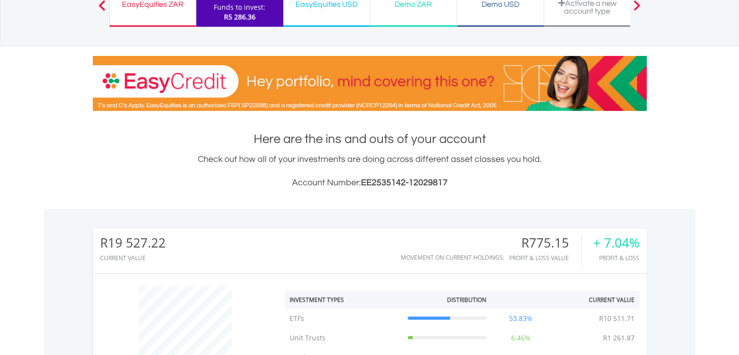
scroll to position [0, 0]
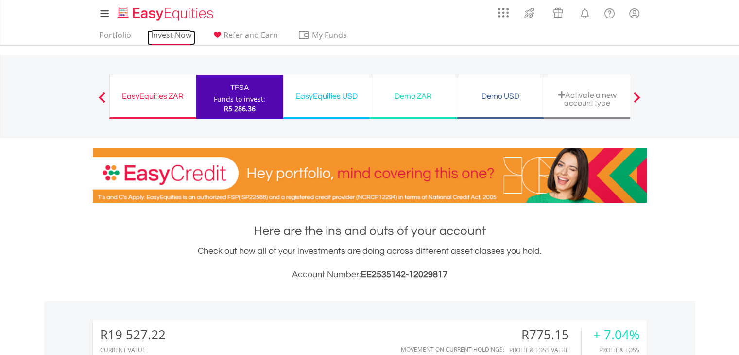
click at [165, 35] on link "Invest Now" at bounding box center [171, 37] width 48 height 15
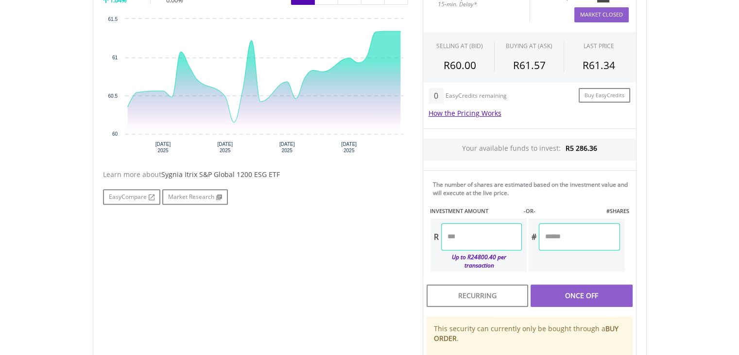
scroll to position [339, 0]
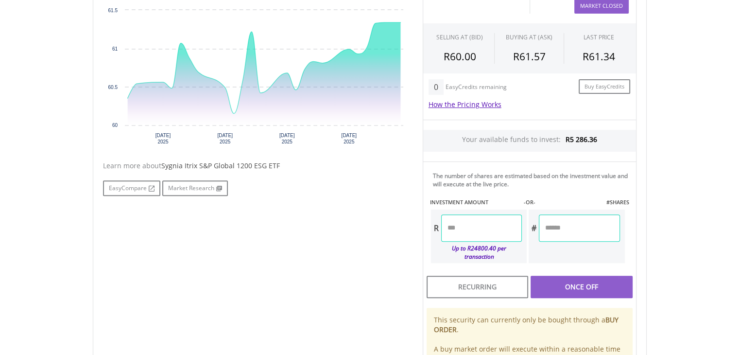
click at [580, 231] on input "number" at bounding box center [579, 227] width 81 height 27
type input "*"
type input "******"
click at [549, 166] on div "Last Updated Price: 15-min. Delay* Price Update Cost: 0 Credits Market Closed S…" at bounding box center [530, 193] width 229 height 441
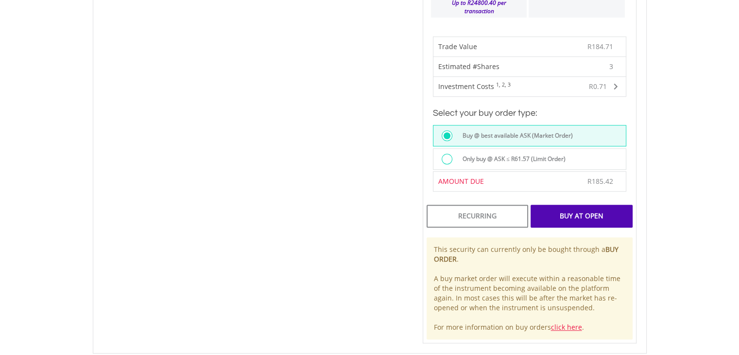
scroll to position [586, 0]
click at [502, 152] on label "Only buy @ ASK ≤ R61.57 (Limit Order)" at bounding box center [511, 157] width 109 height 11
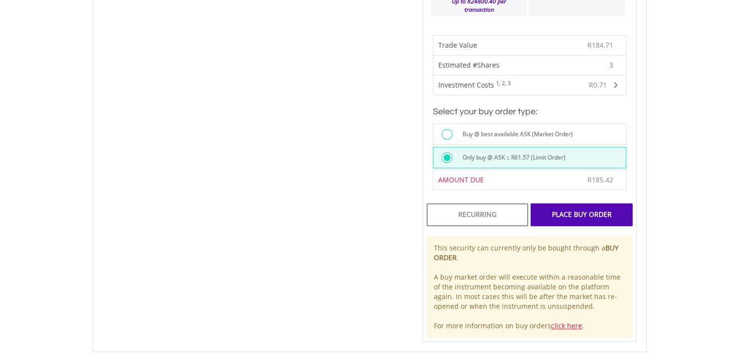
click at [587, 203] on div "Place Buy Order" at bounding box center [582, 214] width 102 height 22
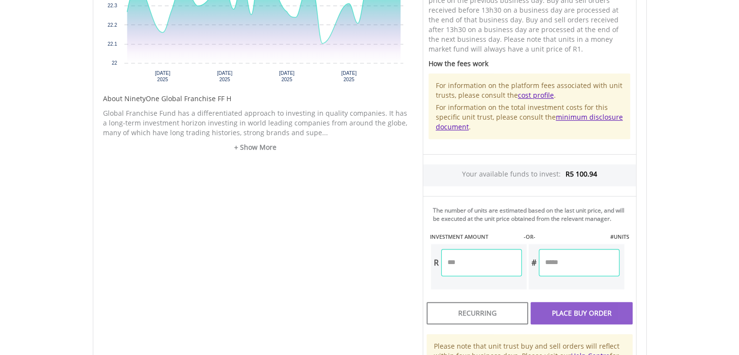
scroll to position [420, 0]
click at [584, 259] on input "number" at bounding box center [579, 262] width 81 height 27
type input "**"
type input "******"
click at [540, 216] on div "Unit Price R22.54 How the Pricing Works Unit trusts use forward pricing. The pr…" at bounding box center [530, 146] width 229 height 471
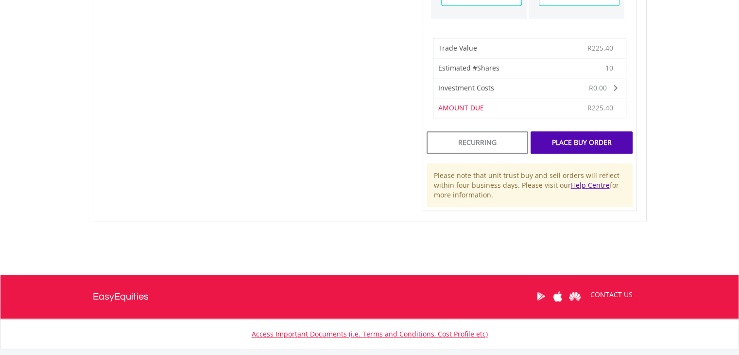
scroll to position [690, 0]
click at [570, 137] on div "Place Buy Order" at bounding box center [582, 142] width 102 height 22
